Goal: Task Accomplishment & Management: Use online tool/utility

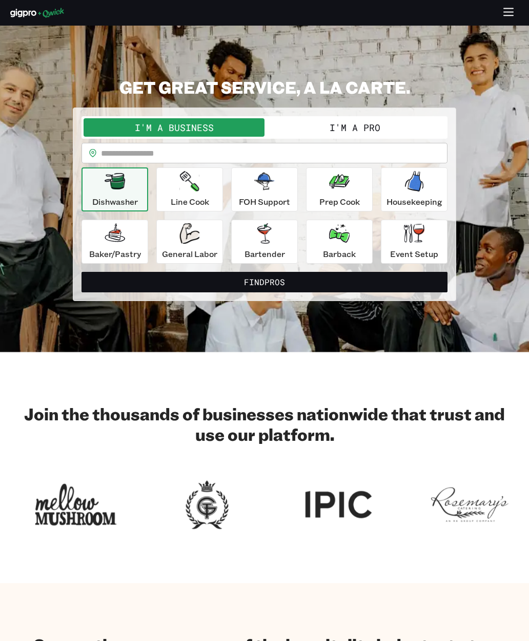
click at [292, 283] on button "Find Pros" at bounding box center [264, 282] width 366 height 20
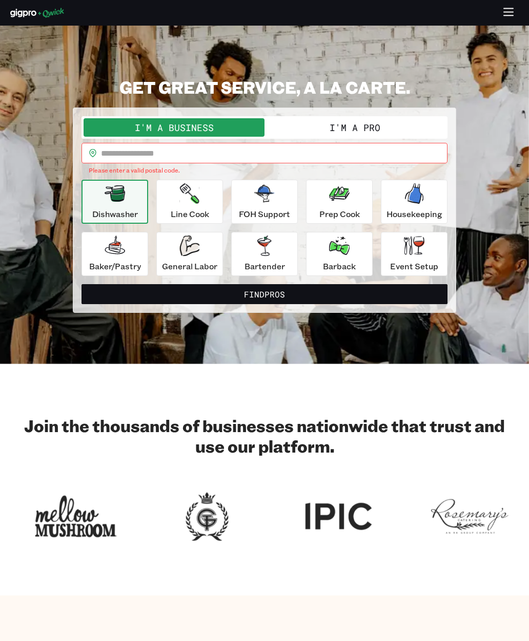
click at [290, 147] on input "text" at bounding box center [274, 153] width 346 height 20
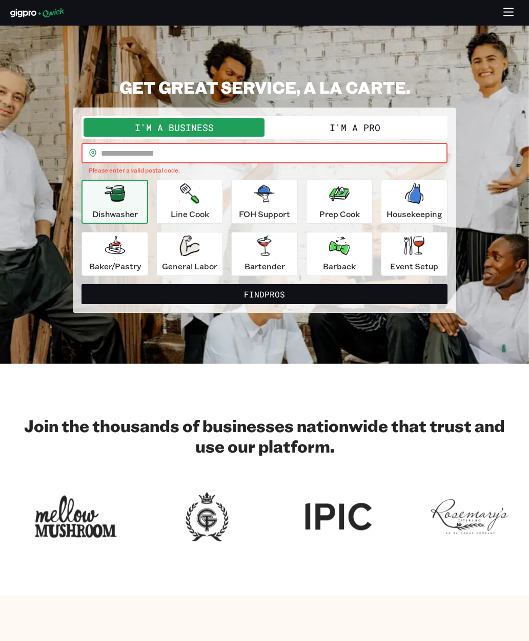
type input "*"
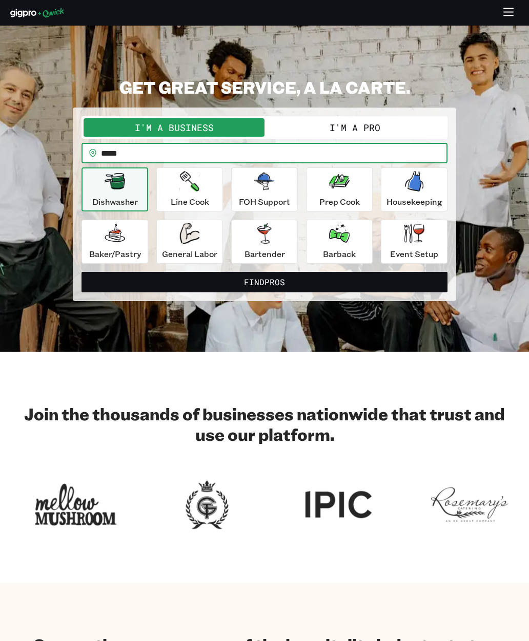
type input "*****"
click at [317, 280] on button "Find Pros" at bounding box center [264, 282] width 366 height 20
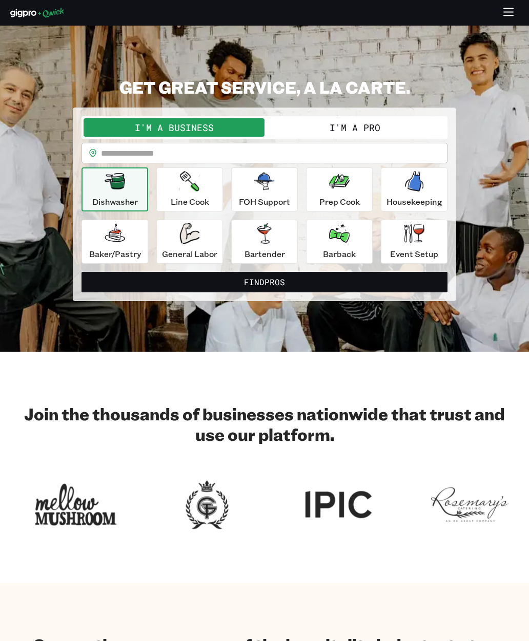
click at [190, 194] on div "Line Cook" at bounding box center [190, 189] width 38 height 37
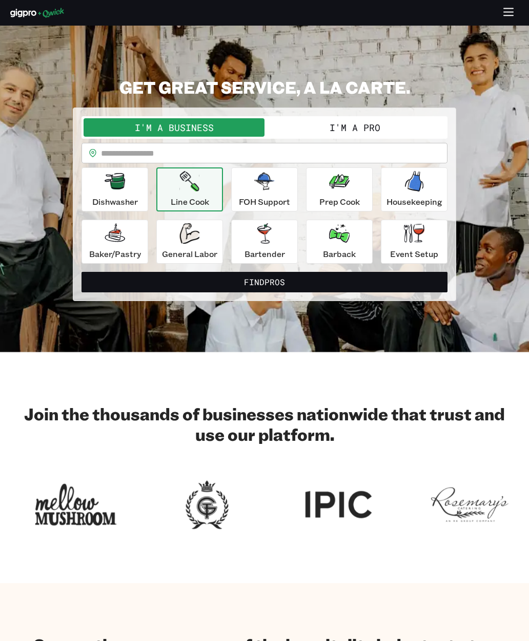
click at [424, 187] on icon "button" at bounding box center [414, 181] width 20 height 20
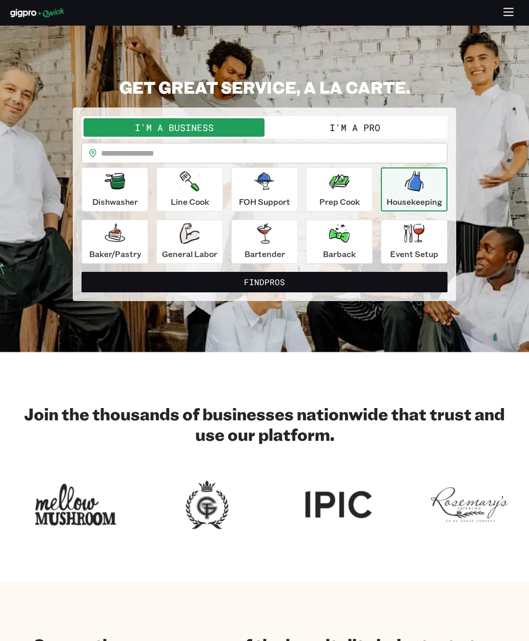
click at [297, 157] on input "text" at bounding box center [274, 153] width 346 height 20
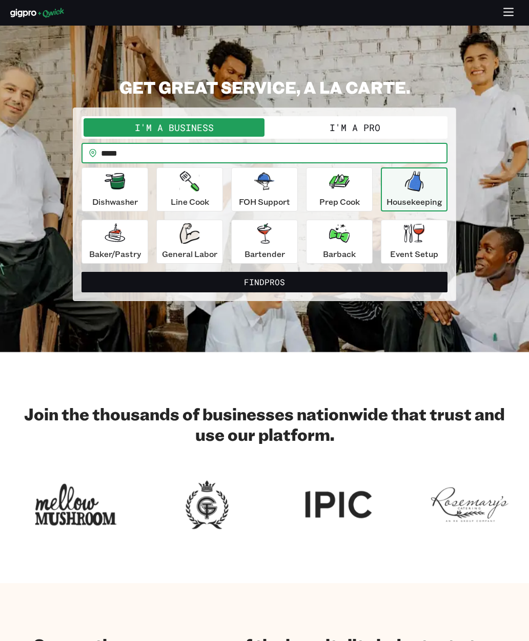
type input "*****"
click at [368, 126] on button "I'm a Pro" at bounding box center [354, 127] width 181 height 18
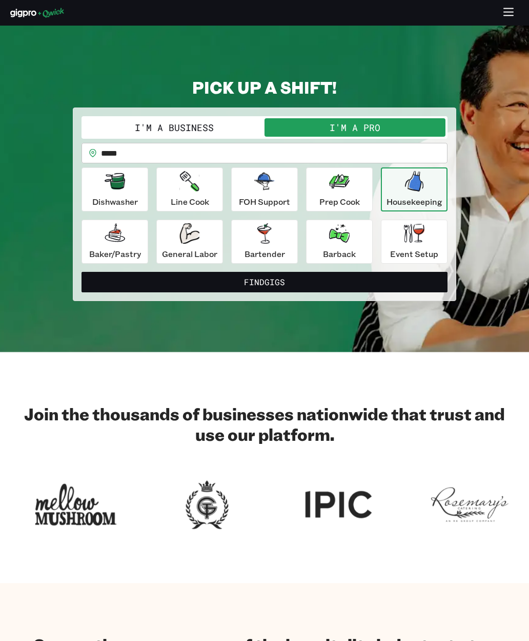
click at [287, 284] on button "Find Gigs" at bounding box center [264, 282] width 366 height 20
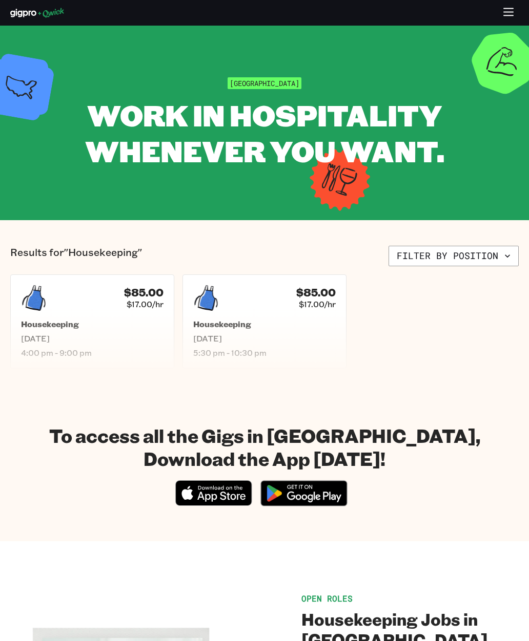
click at [127, 323] on h5 "Housekeeping" at bounding box center [92, 324] width 142 height 10
click at [278, 337] on span "Sat, Sep 27" at bounding box center [264, 338] width 142 height 10
click at [477, 254] on button "Filter by position" at bounding box center [453, 256] width 130 height 20
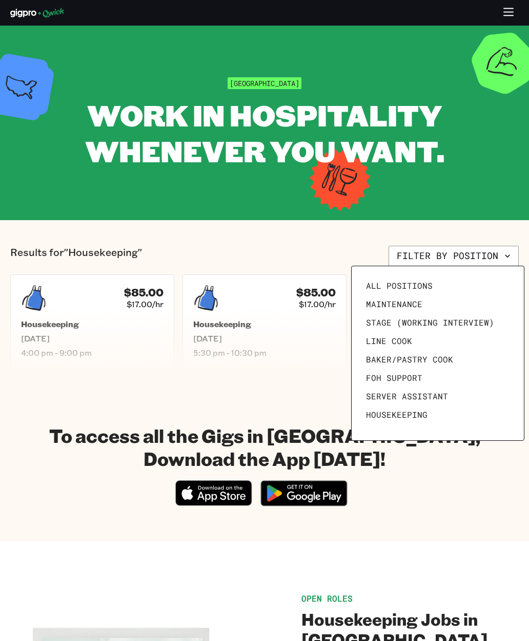
click at [411, 290] on span "All Positions" at bounding box center [399, 286] width 67 height 10
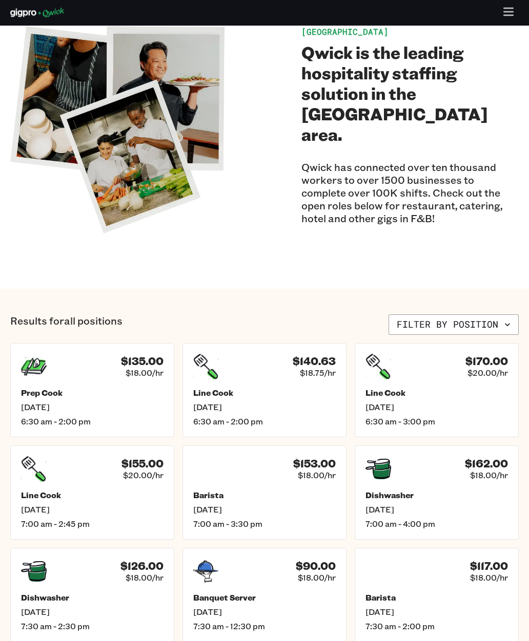
click at [469, 329] on button "Filter by position" at bounding box center [453, 325] width 130 height 20
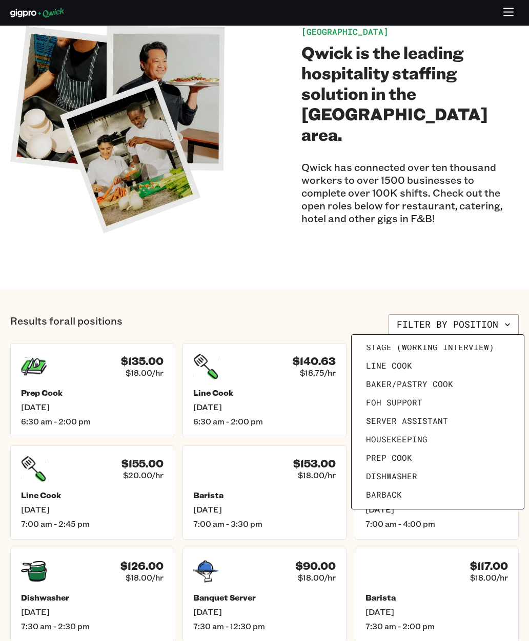
scroll to position [45, 0]
click at [454, 348] on span "Stage (working interview)" at bounding box center [430, 347] width 128 height 10
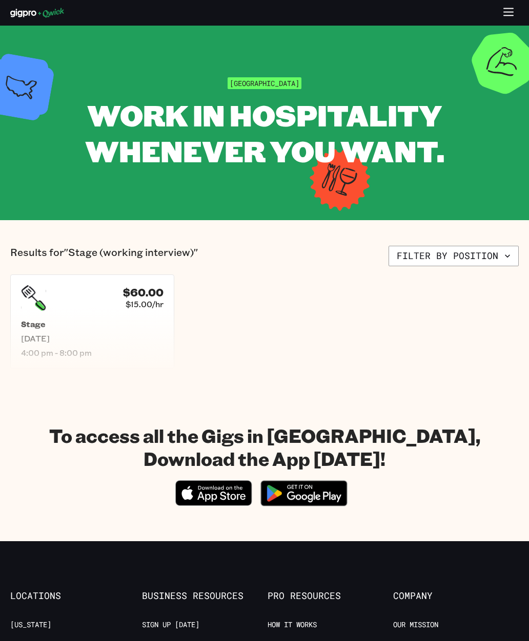
click at [483, 260] on button "Filter by position" at bounding box center [453, 256] width 130 height 20
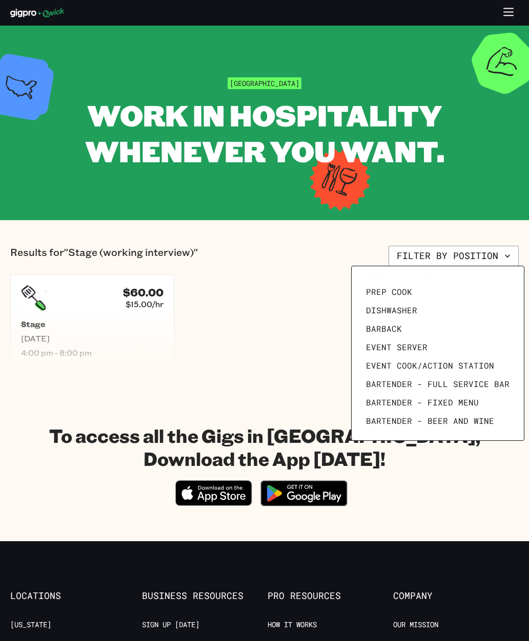
scroll to position [141, 0]
click at [432, 304] on link "Dishwasher" at bounding box center [438, 310] width 152 height 18
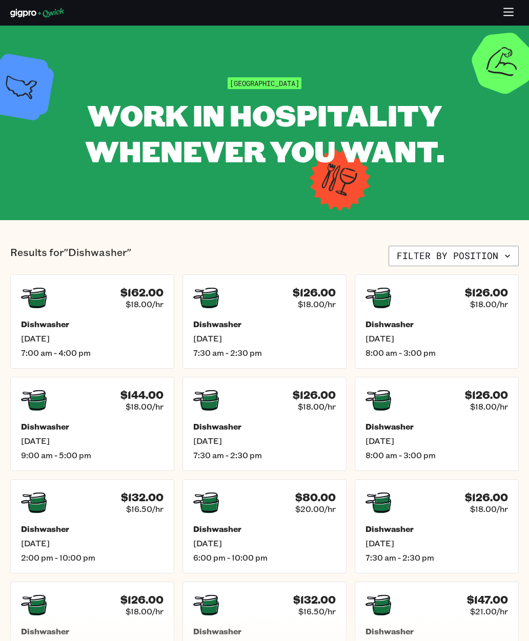
click at [439, 257] on button "Filter by position" at bounding box center [453, 256] width 130 height 20
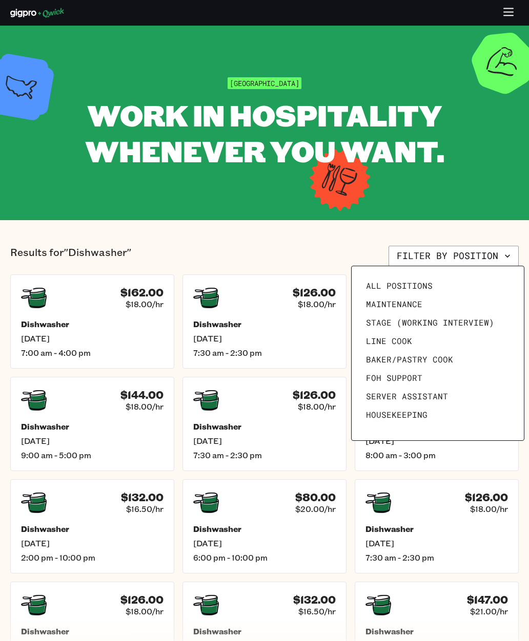
click at [286, 239] on div at bounding box center [264, 320] width 529 height 641
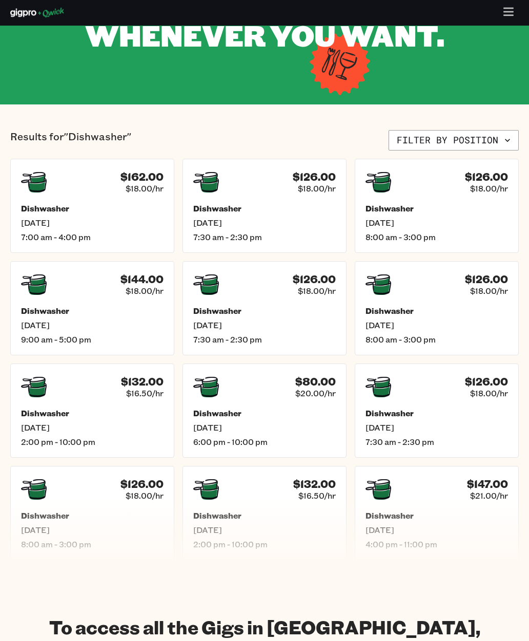
scroll to position [116, 0]
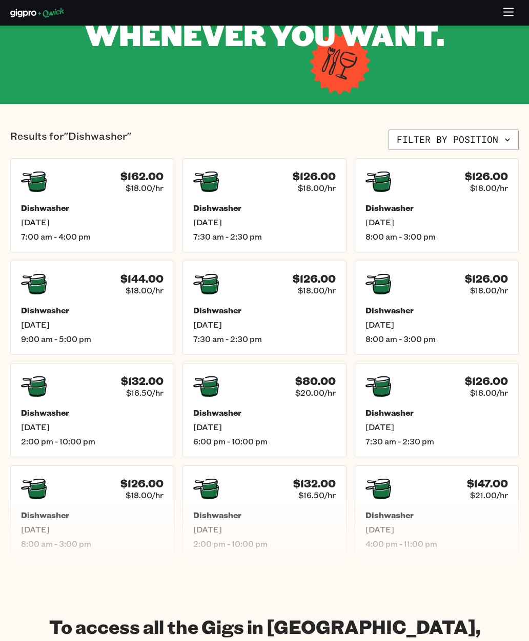
click at [114, 197] on div "$162.00 $18.00/hr Dishwasher Tue, Sep 9 7:00 am - 4:00 pm" at bounding box center [92, 205] width 164 height 94
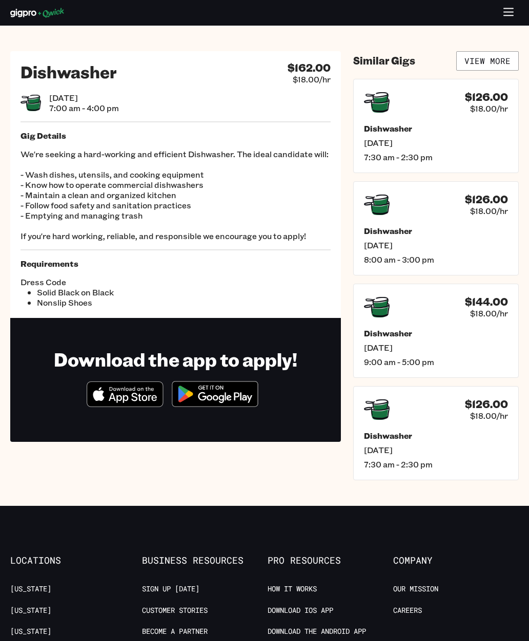
click at [470, 350] on span "Tue, Sep 9" at bounding box center [436, 348] width 144 height 10
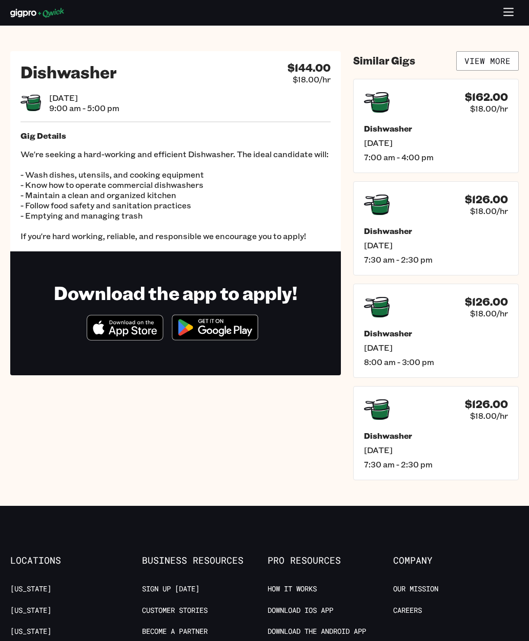
click at [478, 151] on div "Dishwasher Tue, Sep 9 7:00 am - 4:00 pm" at bounding box center [436, 142] width 144 height 39
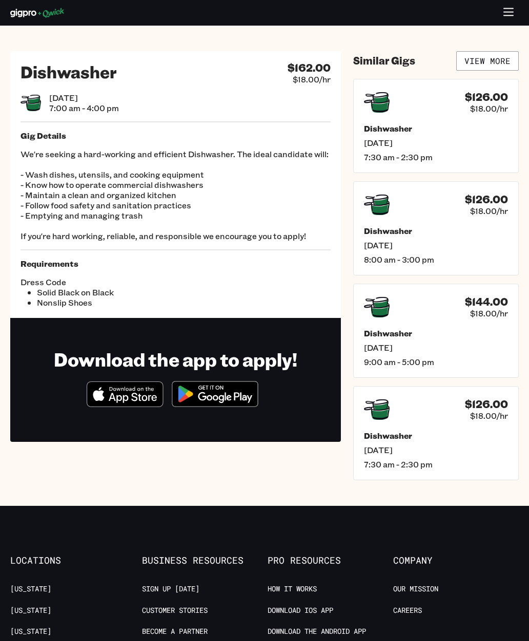
click at [250, 270] on div "Dress Code Solid Black on Black Nonslip Shoes" at bounding box center [175, 288] width 310 height 39
click at [256, 277] on div "Dress Code Solid Black on Black Nonslip Shoes" at bounding box center [175, 288] width 310 height 39
click at [246, 298] on div "Dress Code Solid Black on Black Nonslip Shoes" at bounding box center [175, 288] width 310 height 39
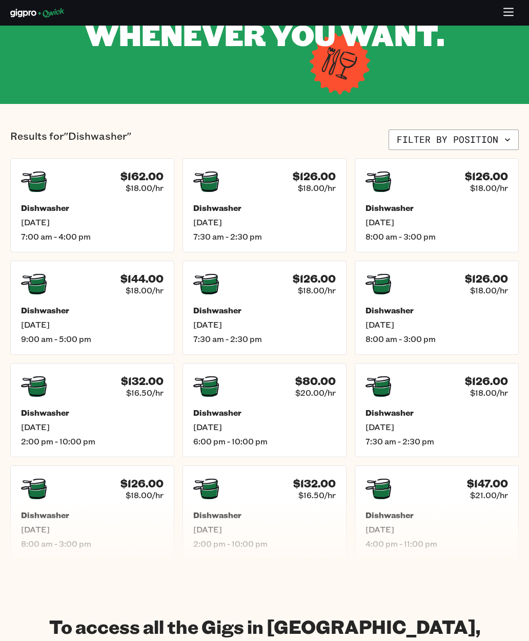
click at [120, 248] on div "$162.00 $18.00/hr Dishwasher Tue, Sep 9 7:00 am - 4:00 pm" at bounding box center [92, 205] width 164 height 94
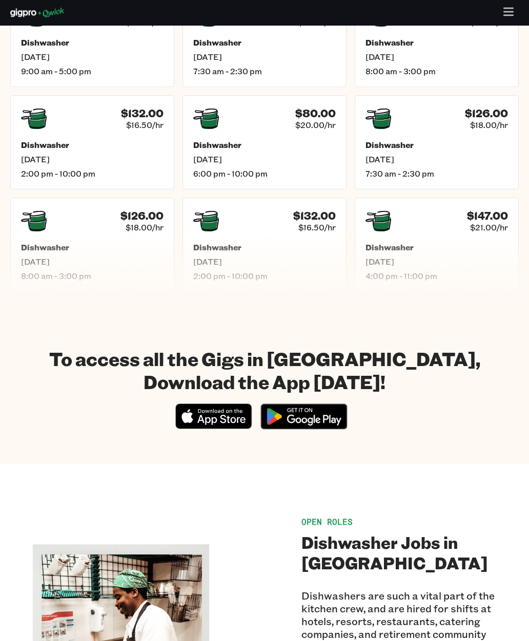
scroll to position [370, 0]
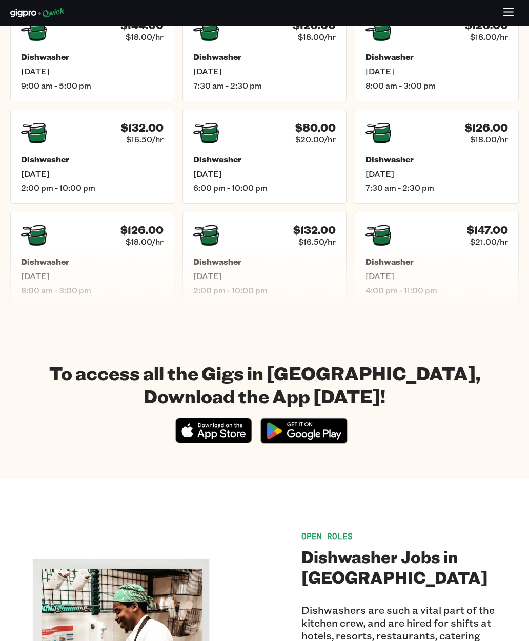
click at [445, 276] on span "Thu, Sep 11" at bounding box center [436, 276] width 142 height 10
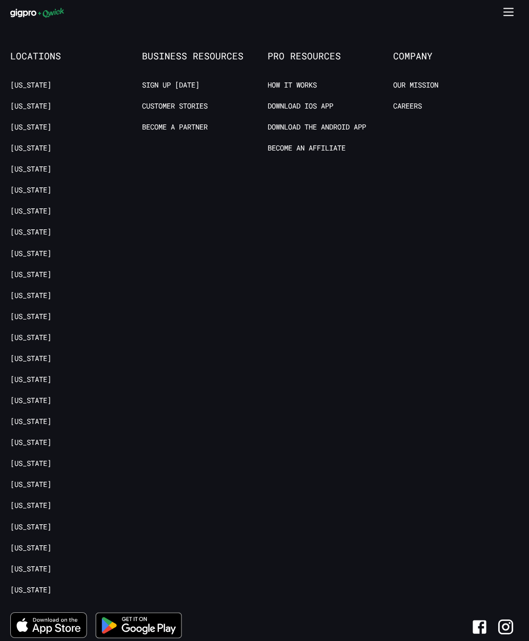
scroll to position [1205, 0]
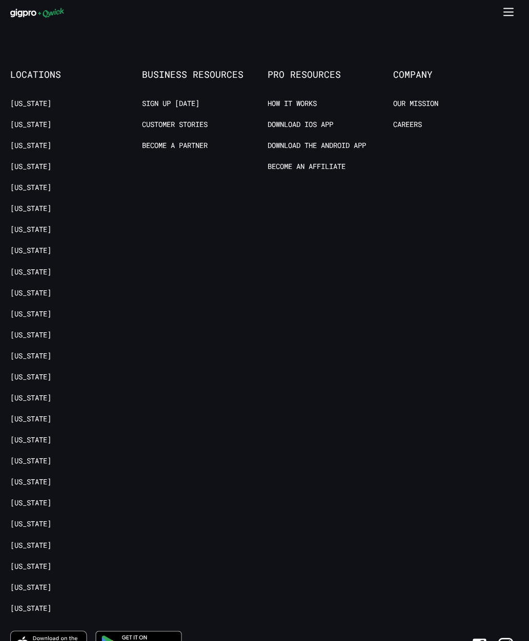
click at [181, 105] on link "Sign up [DATE]" at bounding box center [170, 104] width 57 height 10
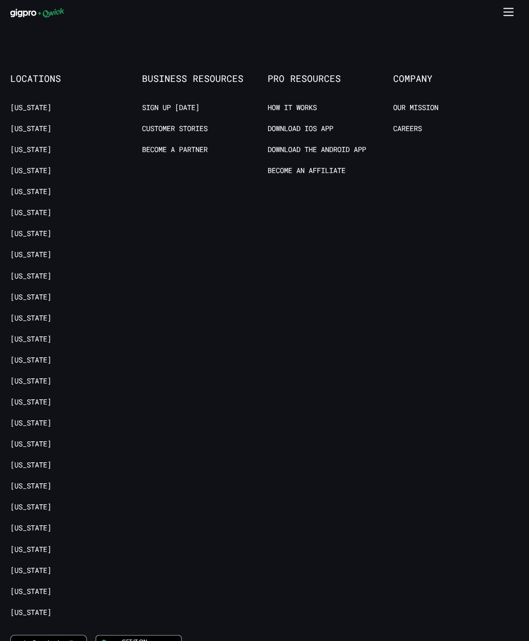
scroll to position [1187, 0]
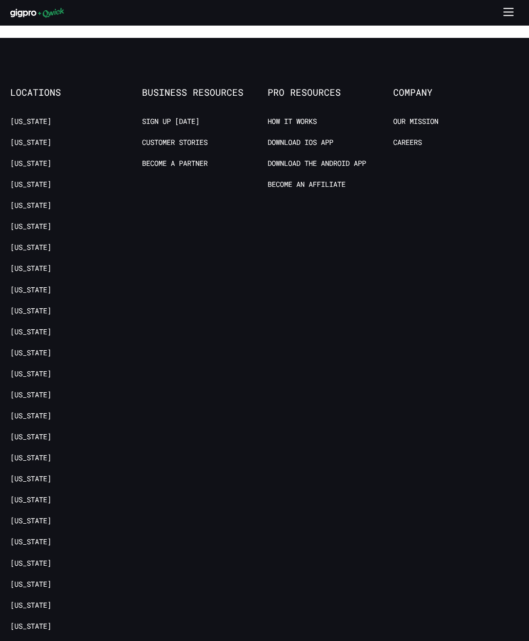
click at [167, 159] on link "Become a Partner" at bounding box center [175, 164] width 66 height 10
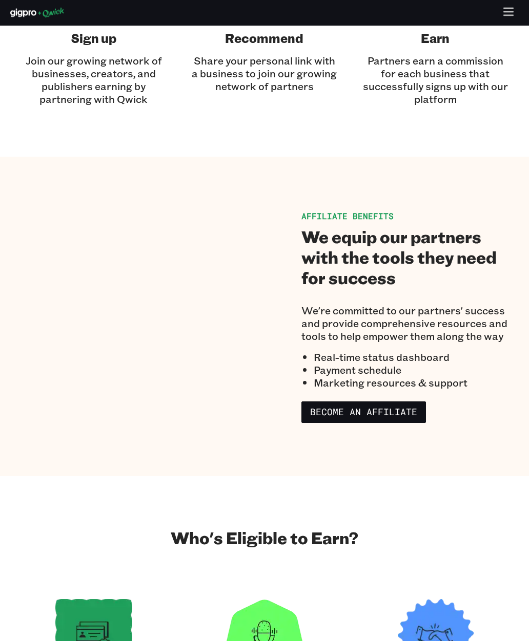
scroll to position [465, 0]
